Goal: Information Seeking & Learning: Find specific fact

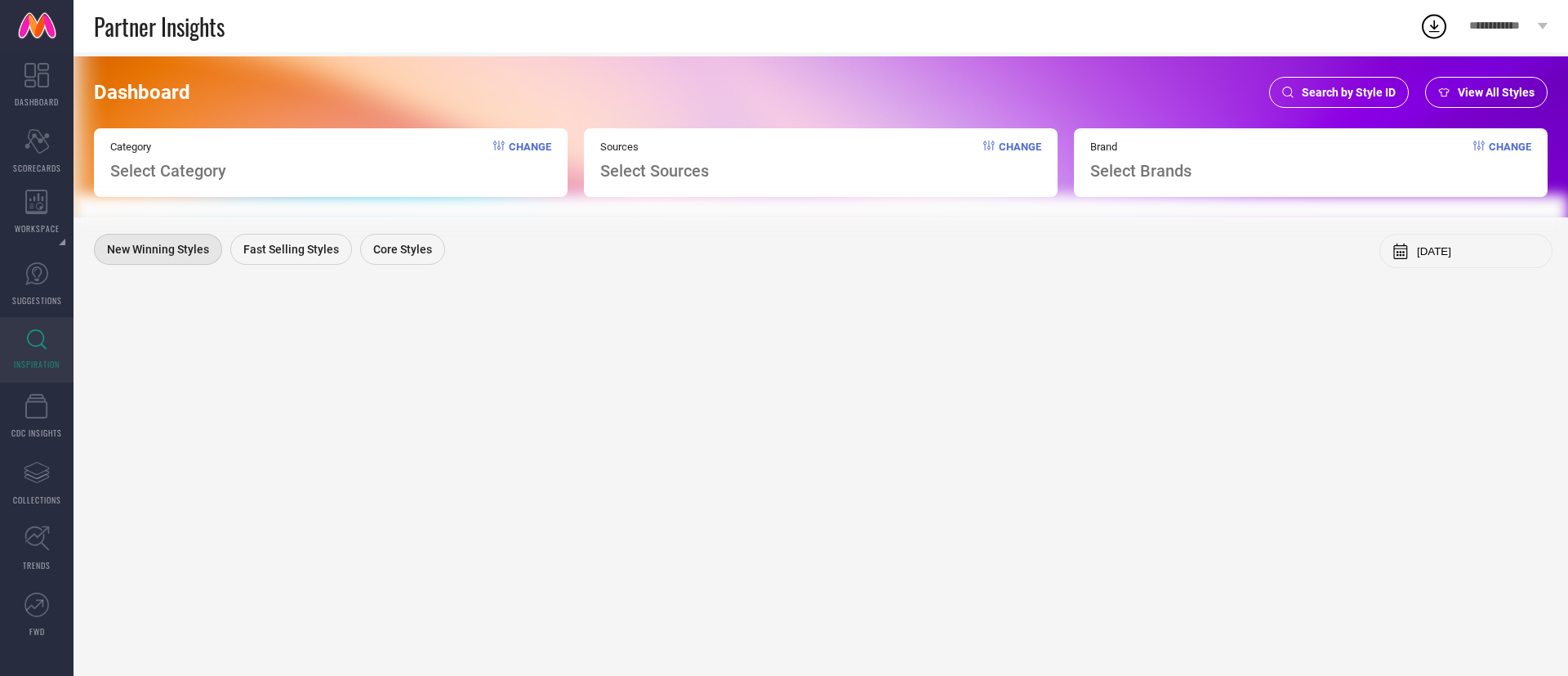
click at [1286, 84] on div "Search by Style ID" at bounding box center [1338, 91] width 140 height 31
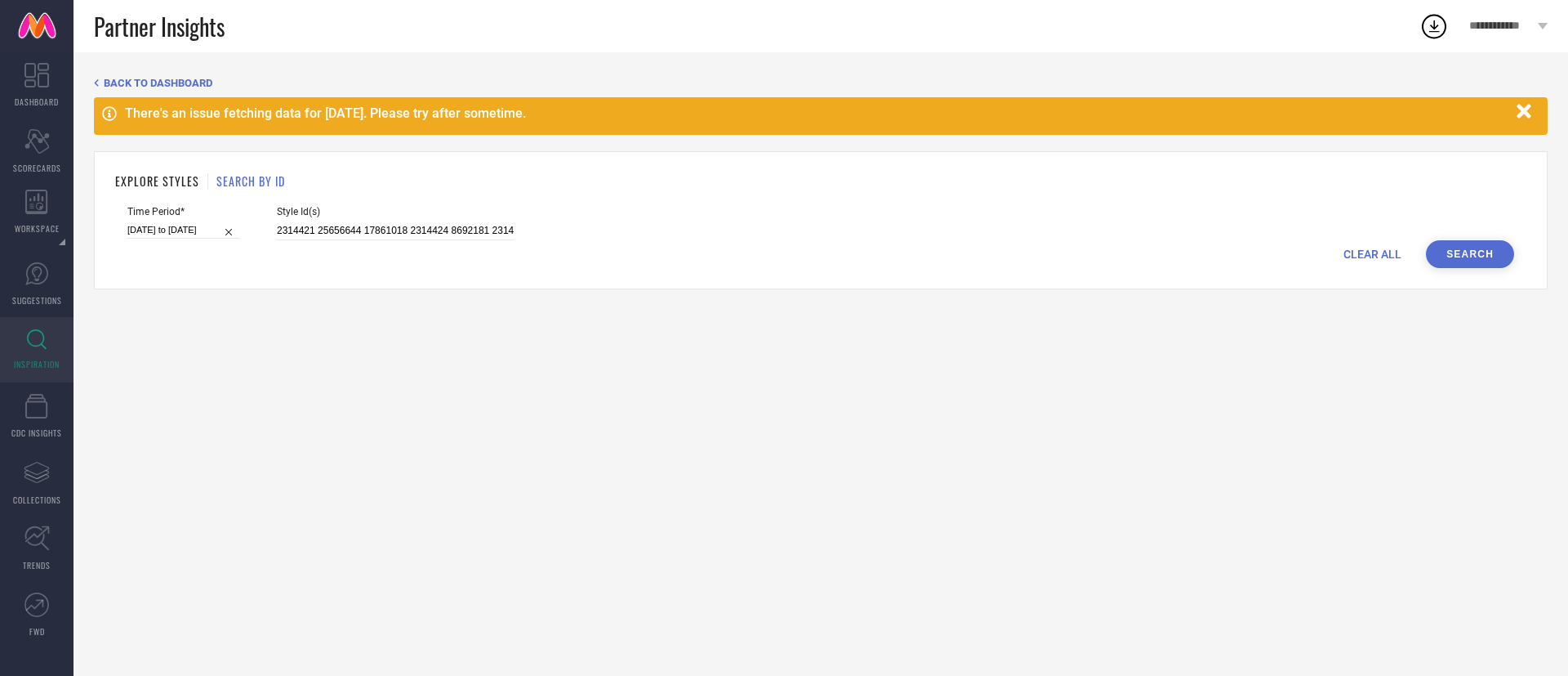
click at [336, 242] on div "CLEAR ALL Search" at bounding box center [820, 255] width 1386 height 28
click at [338, 232] on input "2314421 25656644 17861018 2314424 8692181 2314372 14703942 8692191 6833358 2687…" at bounding box center [395, 230] width 237 height 18
paste input "7615350"
type input "27615350"
click at [149, 231] on input "[DATE] to [DATE]" at bounding box center [183, 230] width 112 height 18
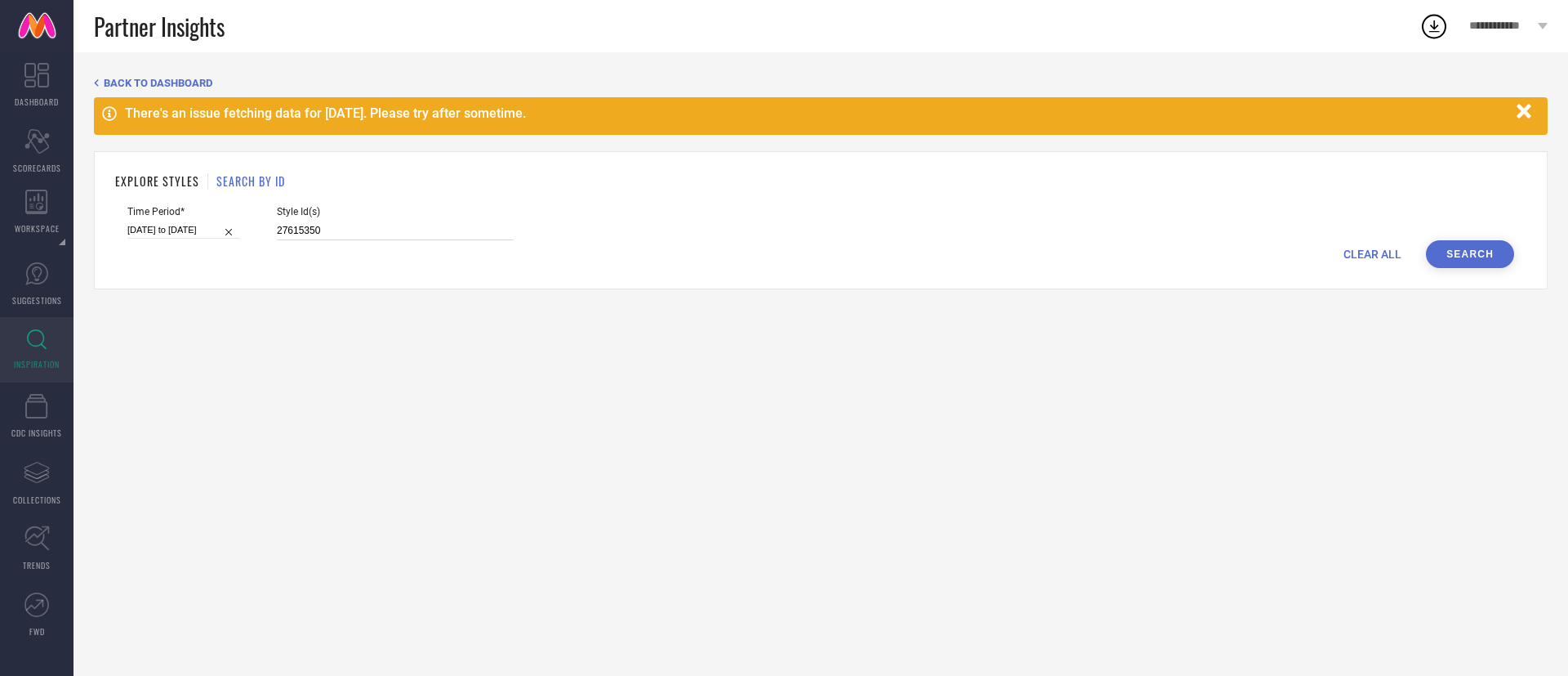
select select "2025"
select select "1"
select select "2025"
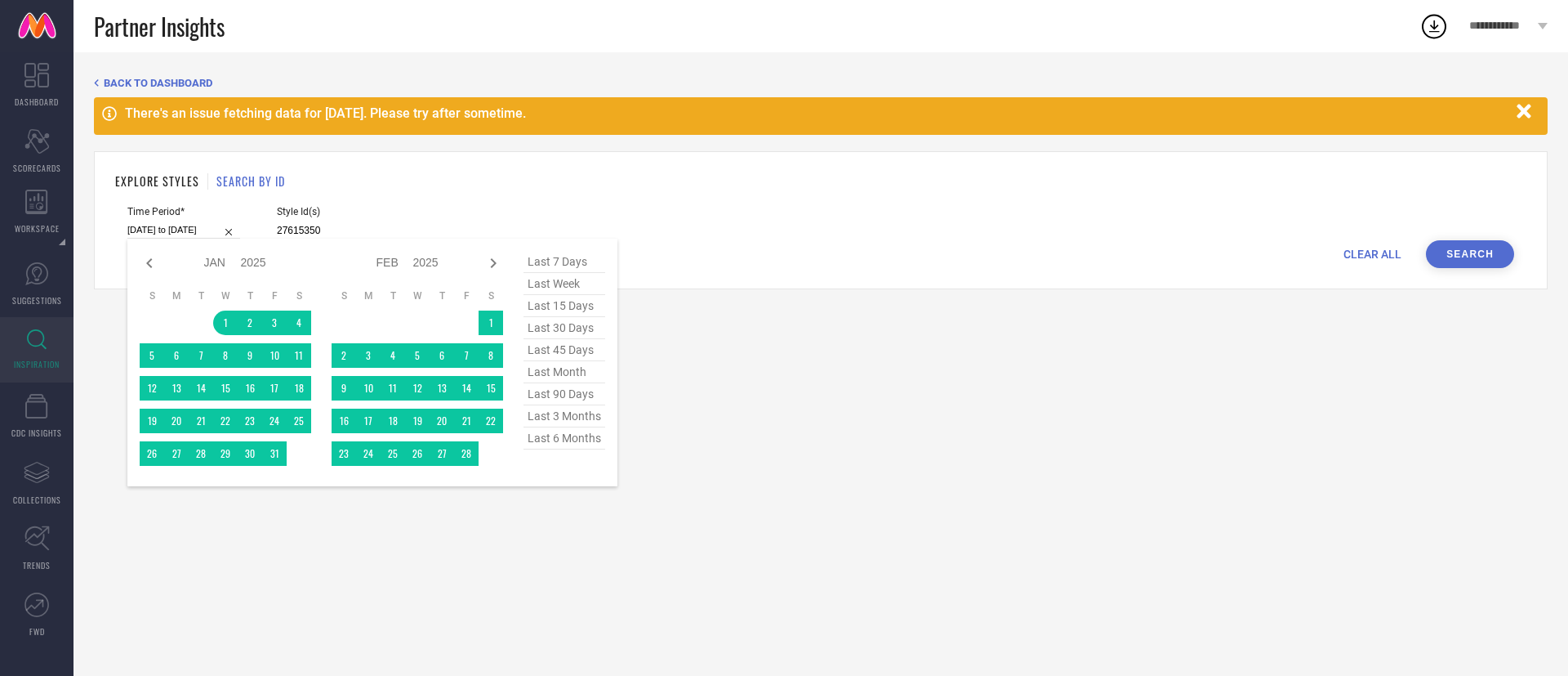
type input "27615350"
click at [588, 436] on span "last 6 months" at bounding box center [563, 438] width 82 height 22
type input "[DATE] to [DATE]"
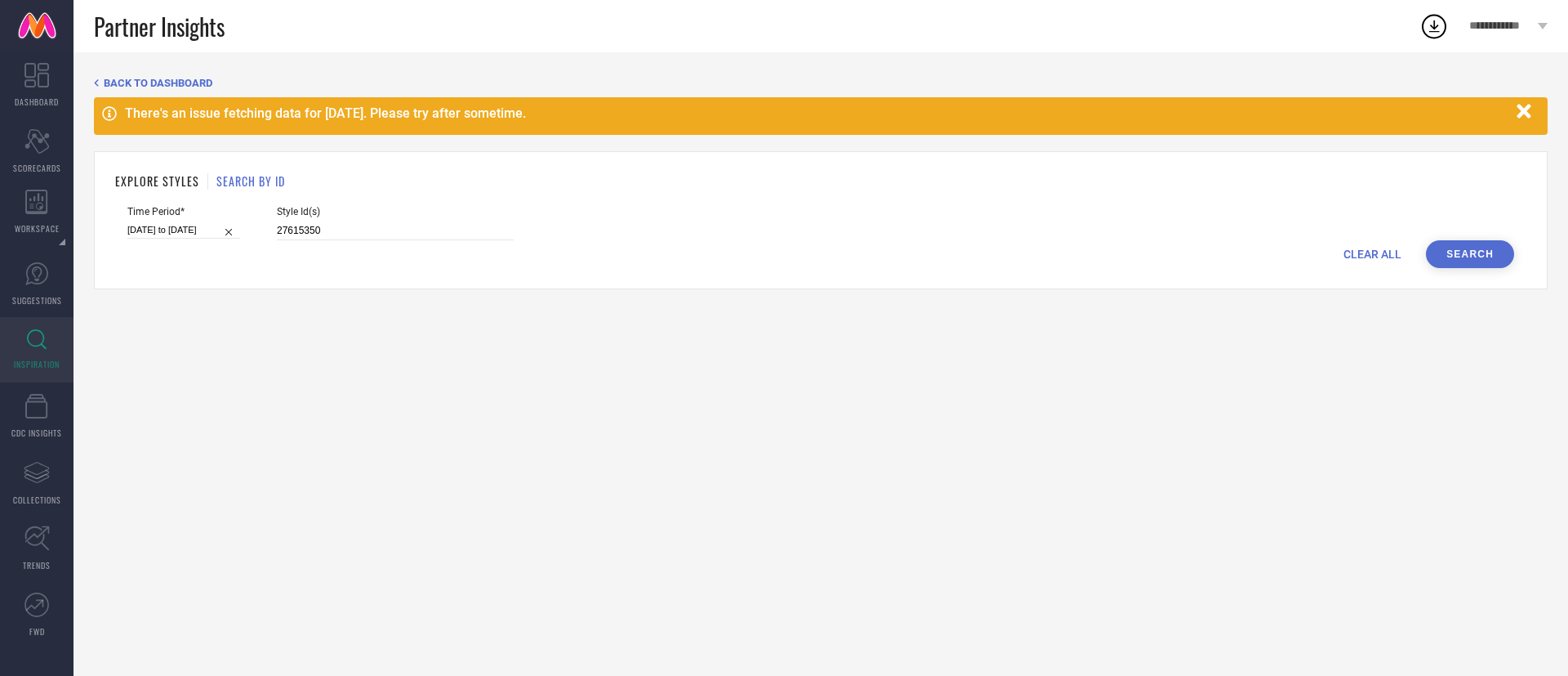
click at [1457, 259] on button "Search" at bounding box center [1470, 255] width 88 height 28
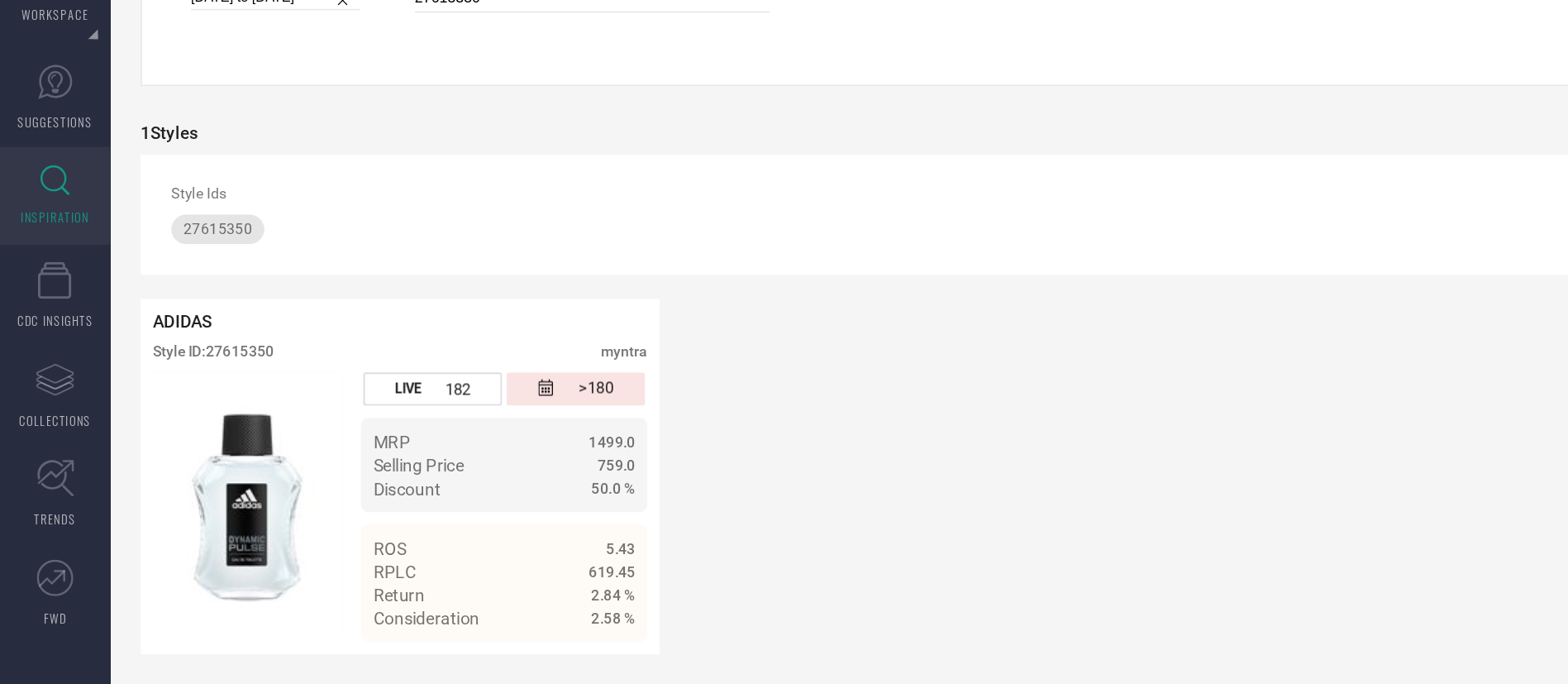
scroll to position [12, 0]
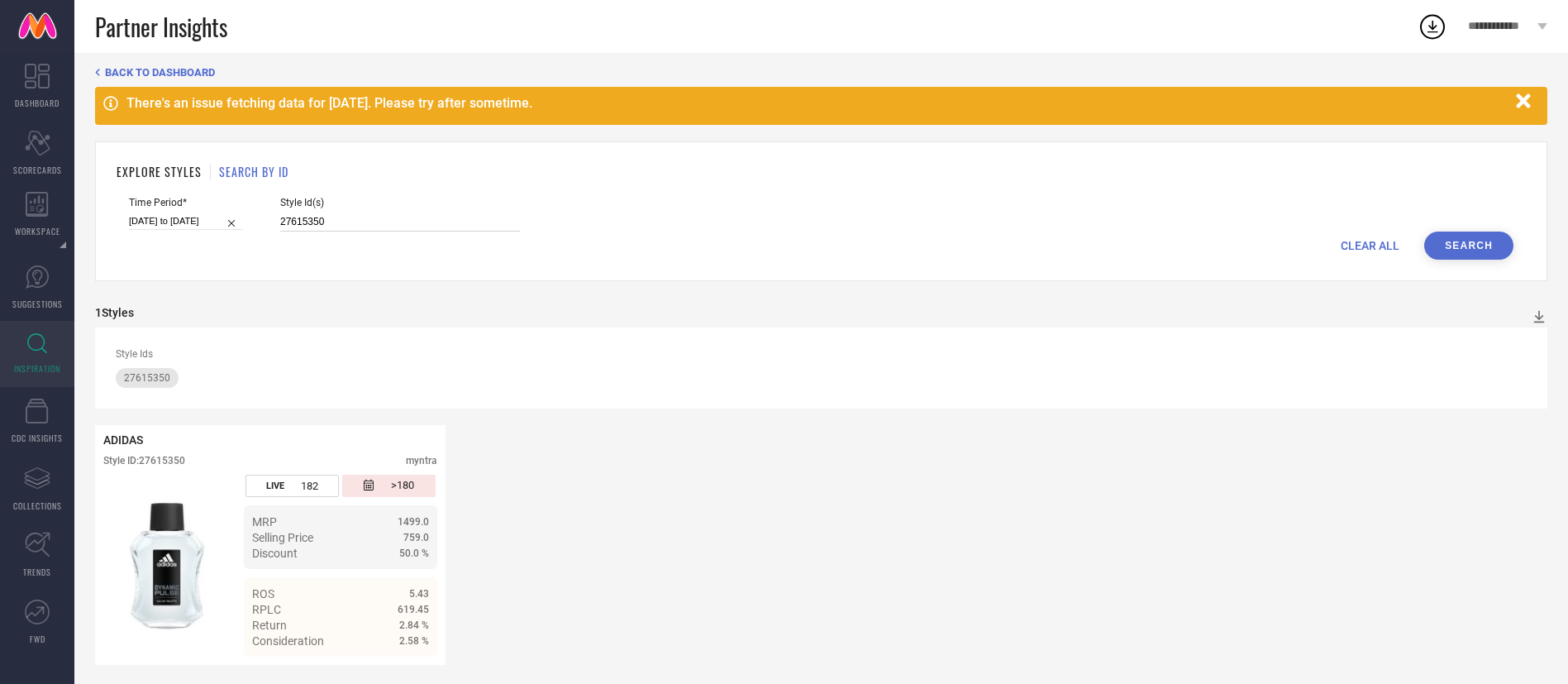
click at [346, 220] on input "27615350" at bounding box center [400, 221] width 240 height 19
paste input "2316547"
click at [1472, 239] on button "Search" at bounding box center [1469, 246] width 89 height 28
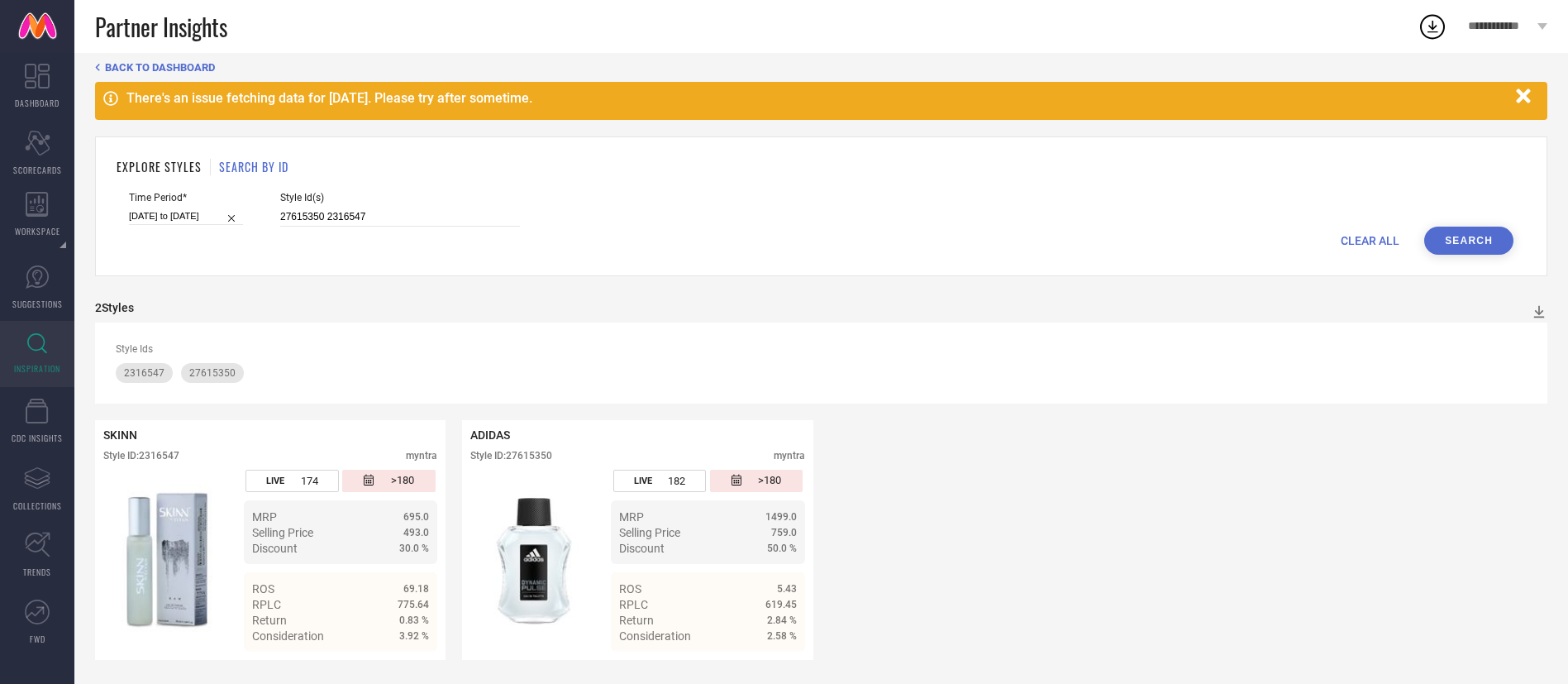
scroll to position [18, 0]
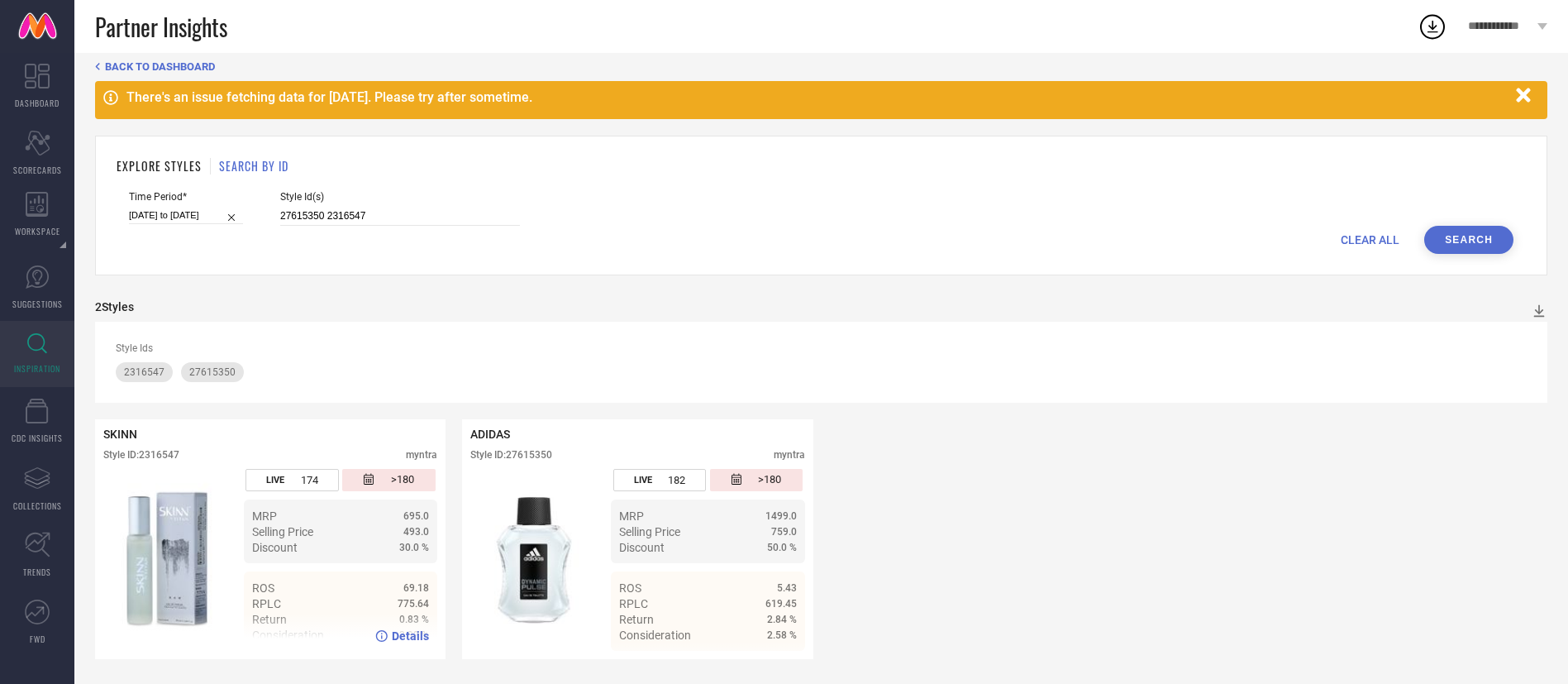
click at [410, 584] on span "69.18" at bounding box center [416, 587] width 26 height 12
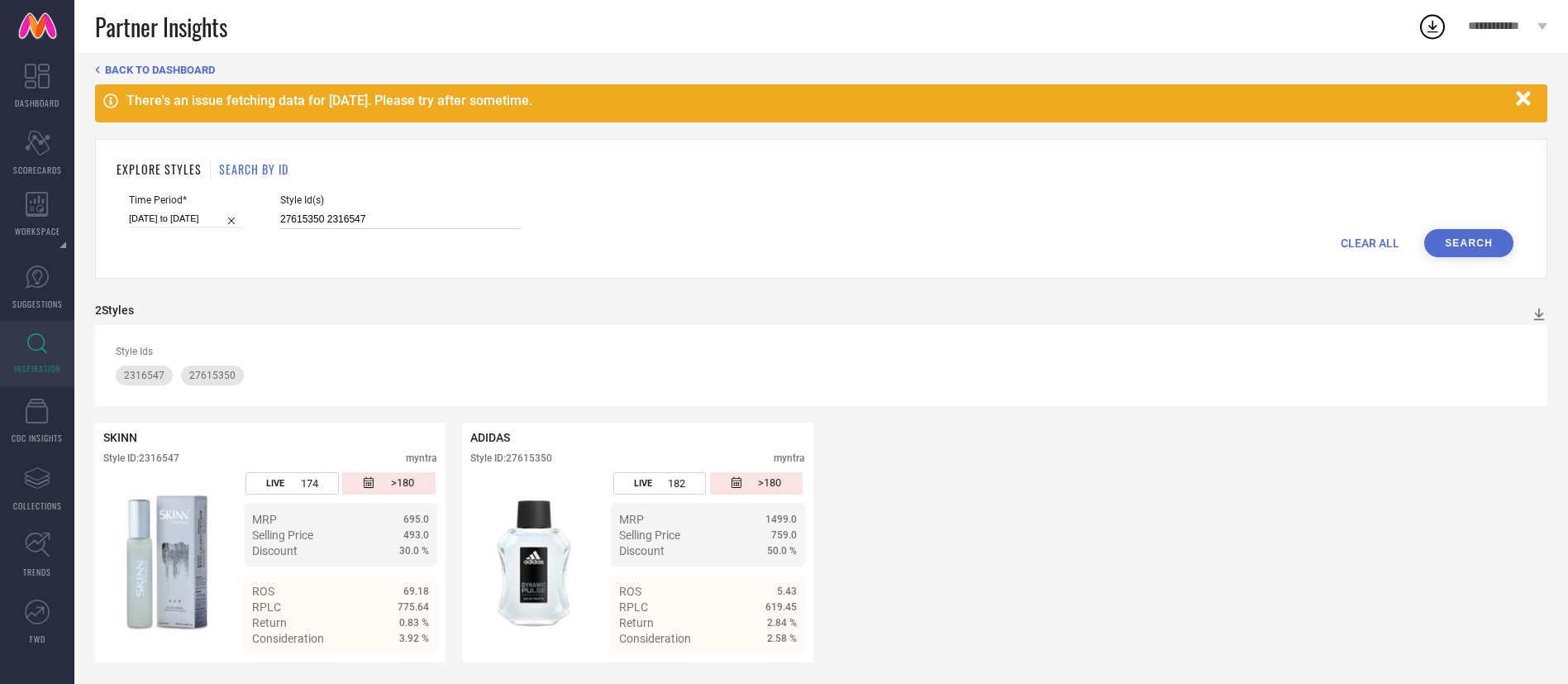
click at [450, 222] on input "27615350 2316547" at bounding box center [400, 219] width 240 height 19
paste input "26333236"
click at [1456, 253] on button "Search" at bounding box center [1469, 243] width 89 height 28
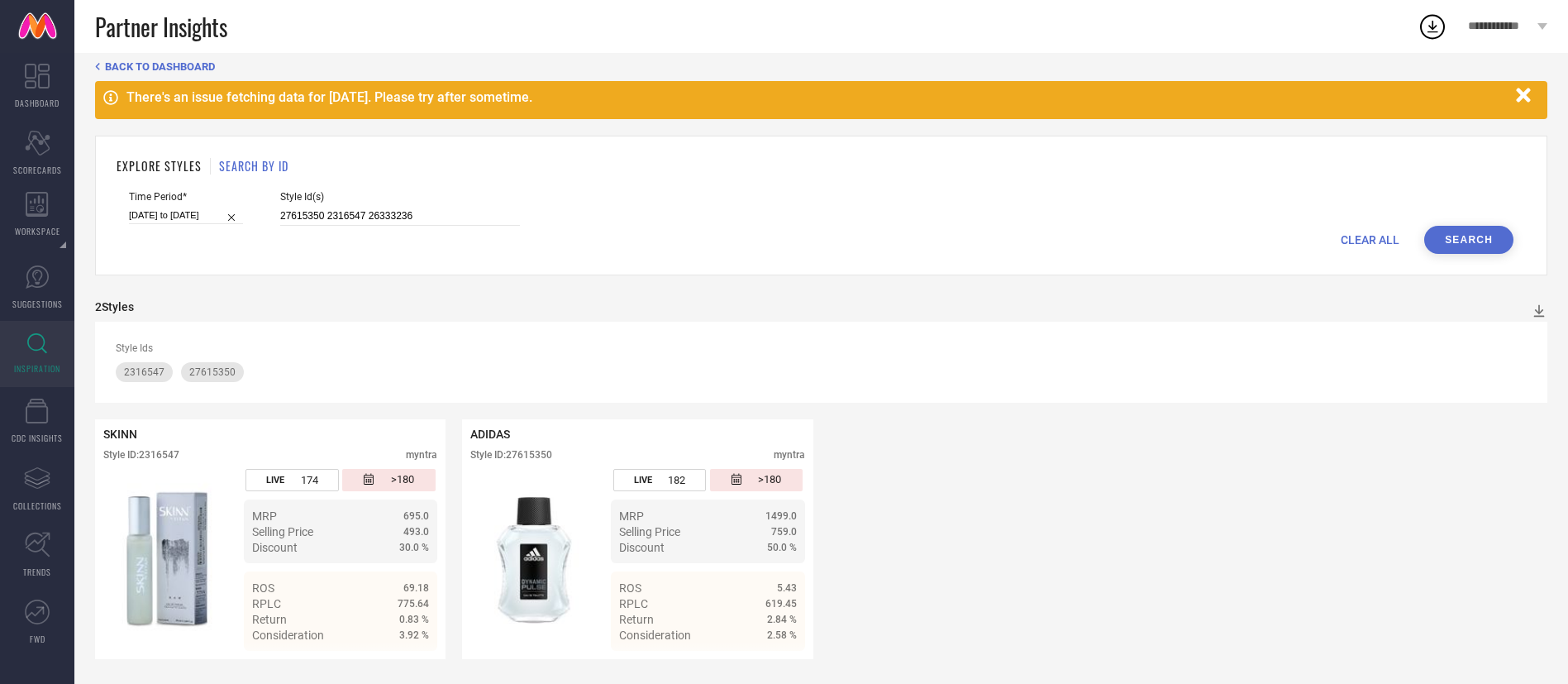
scroll to position [19, 0]
drag, startPoint x: 375, startPoint y: 214, endPoint x: 104, endPoint y: 211, distance: 271.0
click at [104, 211] on div "EXPLORE STYLES SEARCH BY ID Time Period* [DATE] to [DATE] Style Id(s) 27615350 …" at bounding box center [821, 205] width 1453 height 139
type input "26333236"
click at [1444, 238] on button "Search" at bounding box center [1469, 240] width 89 height 28
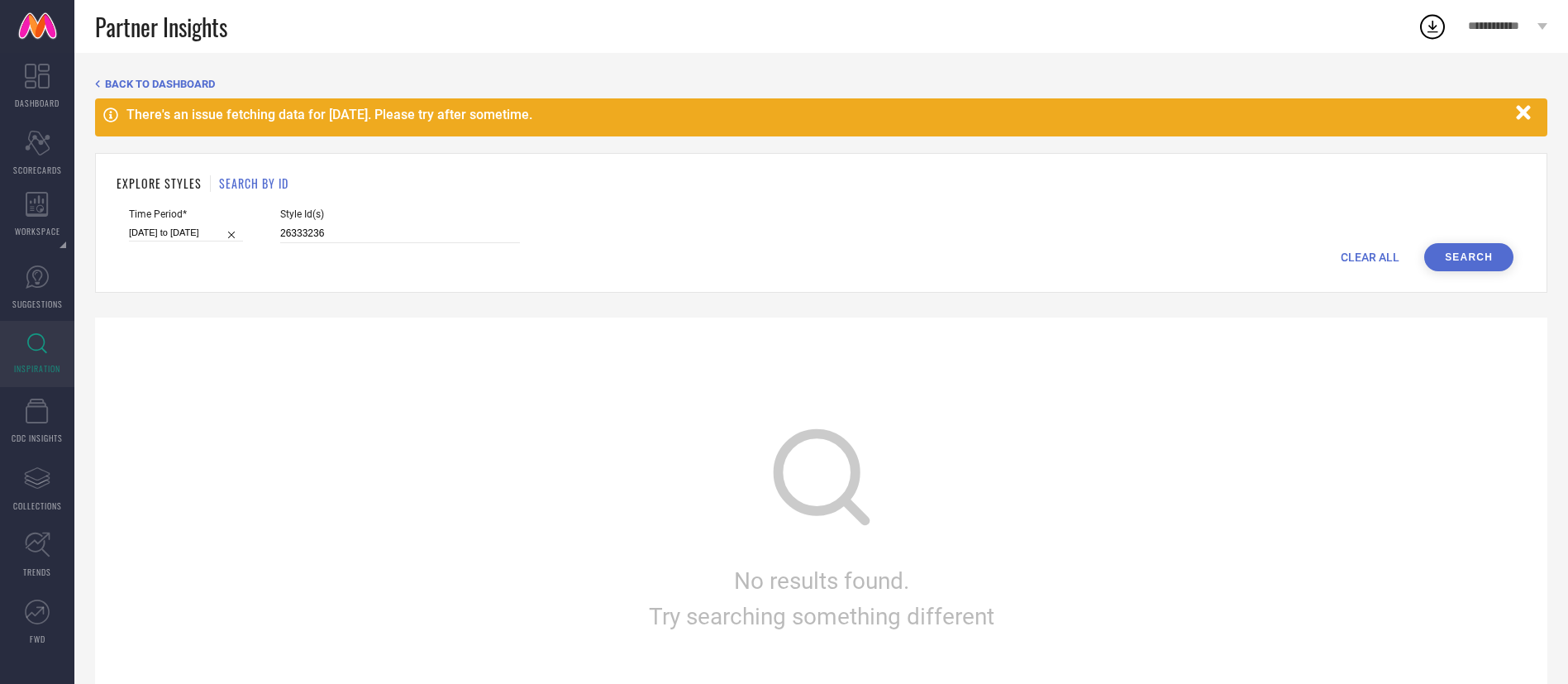
scroll to position [2, 0]
